Goal: Transaction & Acquisition: Purchase product/service

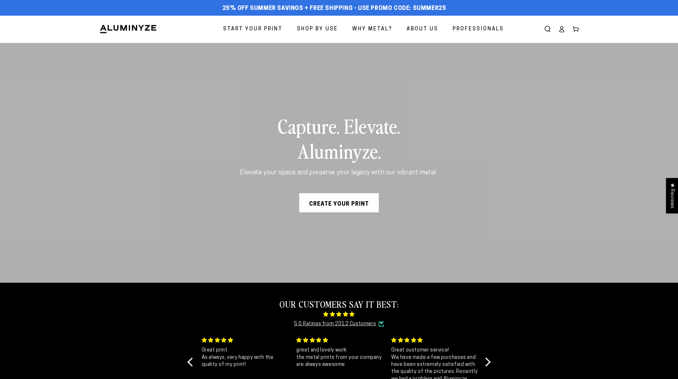
scroll to position [1, 0]
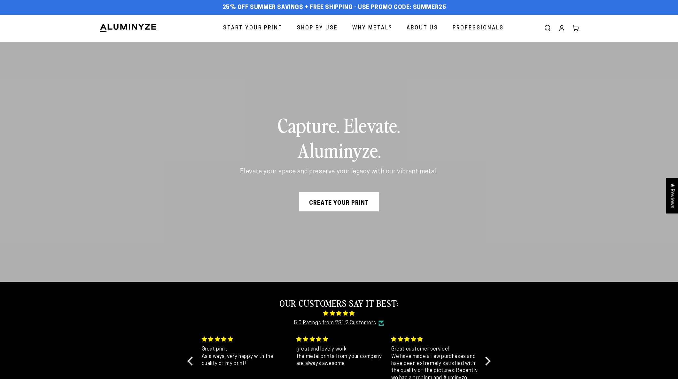
click at [343, 207] on link "Create Your Print" at bounding box center [339, 201] width 80 height 19
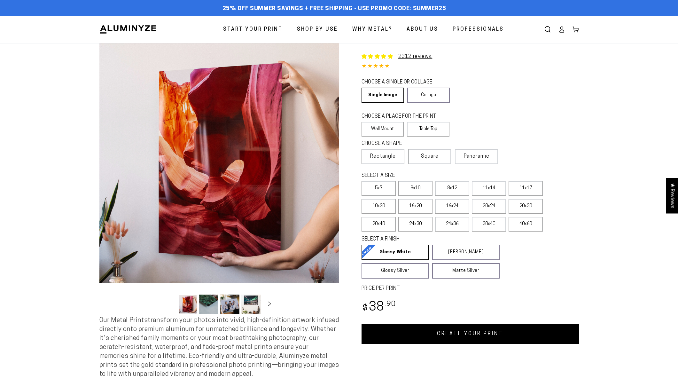
select select "**********"
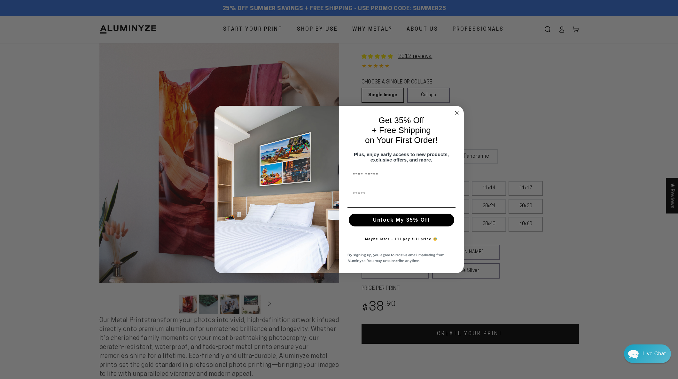
scroll to position [2, 0]
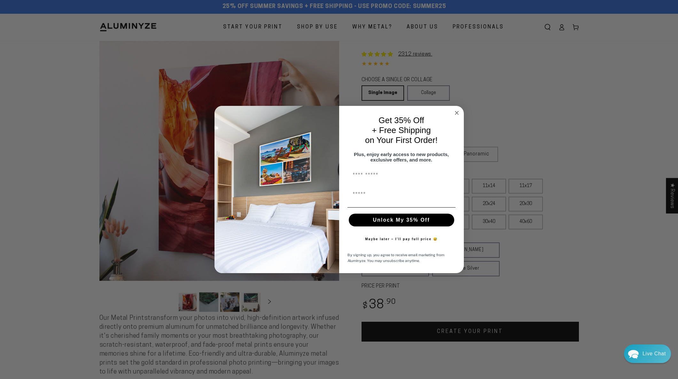
click at [454, 109] on circle "Close dialog" at bounding box center [456, 112] width 7 height 7
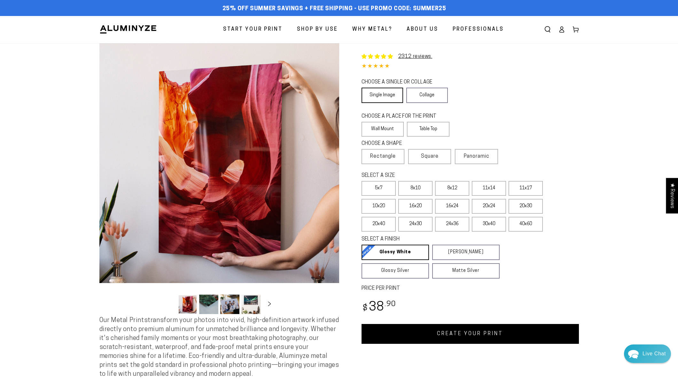
click at [385, 96] on link "Single Image" at bounding box center [383, 95] width 42 height 15
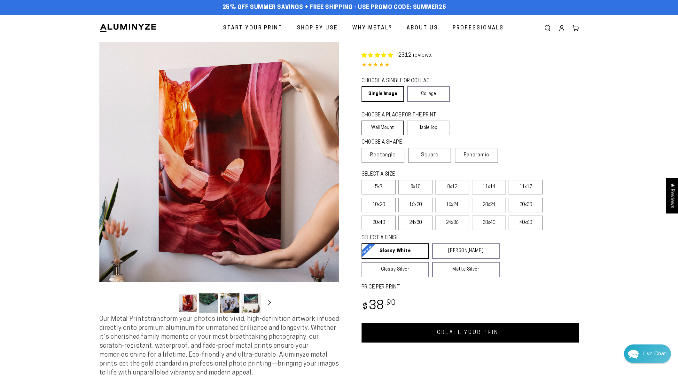
click at [388, 123] on label "Wall Mount" at bounding box center [383, 128] width 43 height 15
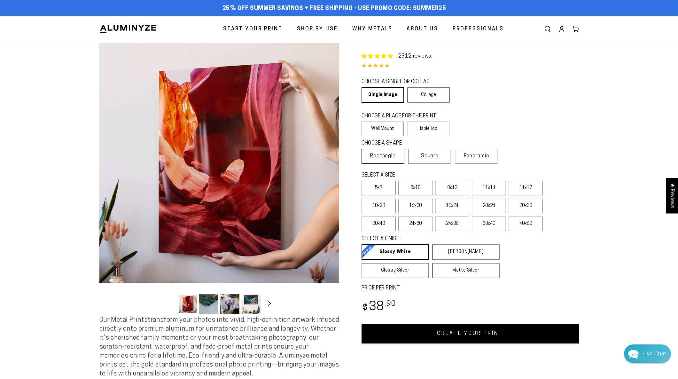
click at [395, 157] on span "Rectangle" at bounding box center [383, 156] width 26 height 8
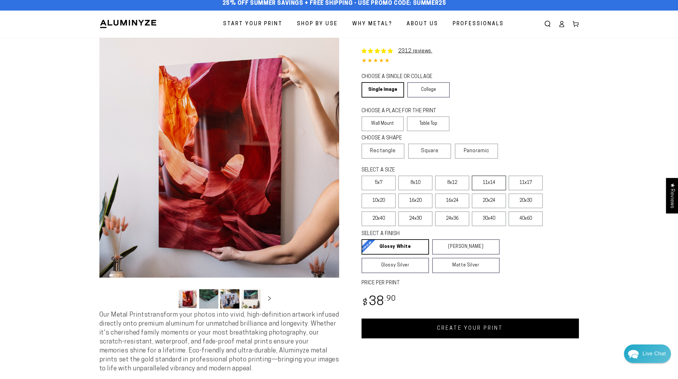
scroll to position [6, 0]
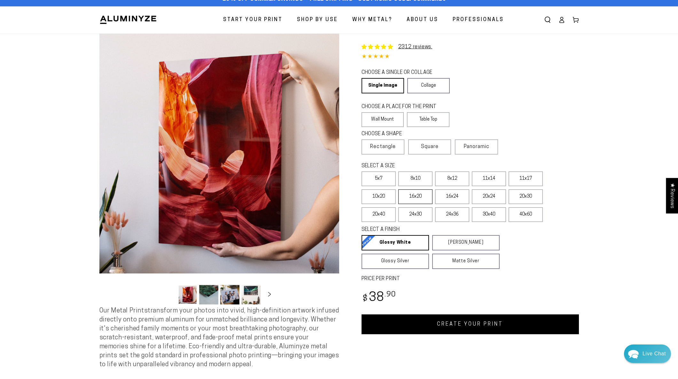
click at [418, 202] on label "16x20" at bounding box center [415, 196] width 34 height 15
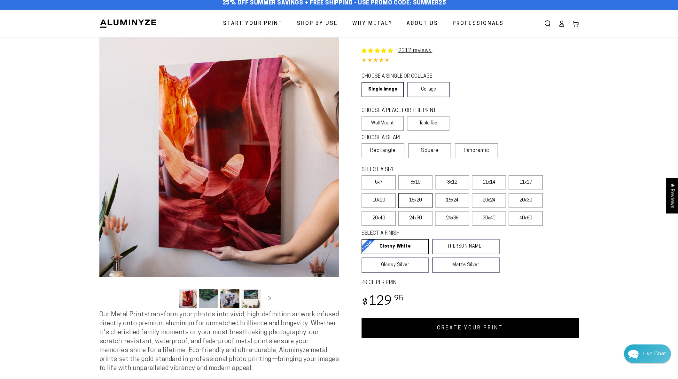
scroll to position [7, 0]
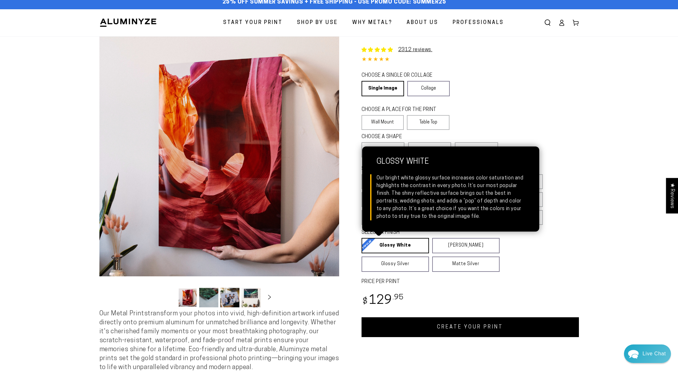
click at [397, 250] on link "Glossy White Glossy White Our bright white glossy surface increases color satur…" at bounding box center [395, 245] width 67 height 15
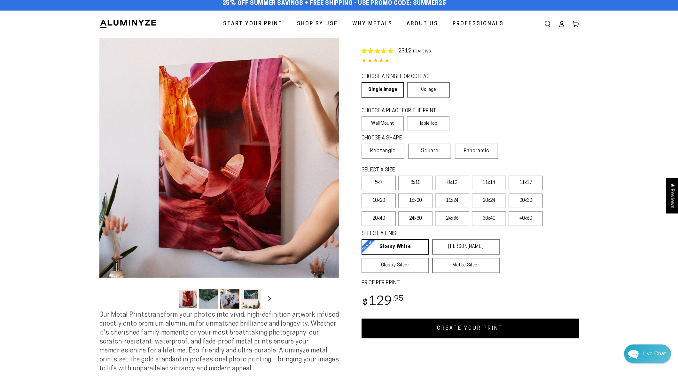
scroll to position [0, 0]
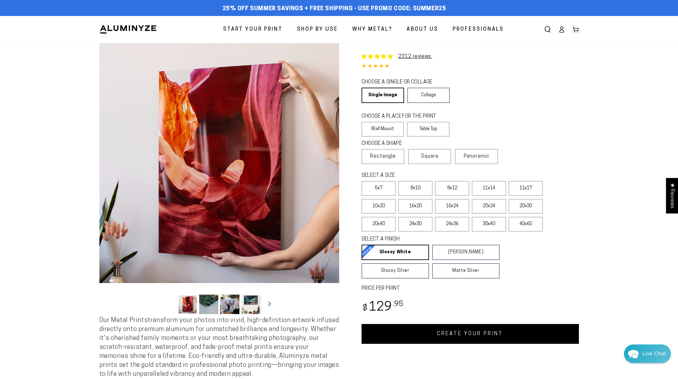
click at [463, 337] on link "CREATE YOUR PRINT" at bounding box center [470, 334] width 217 height 20
